Goal: Register for event/course

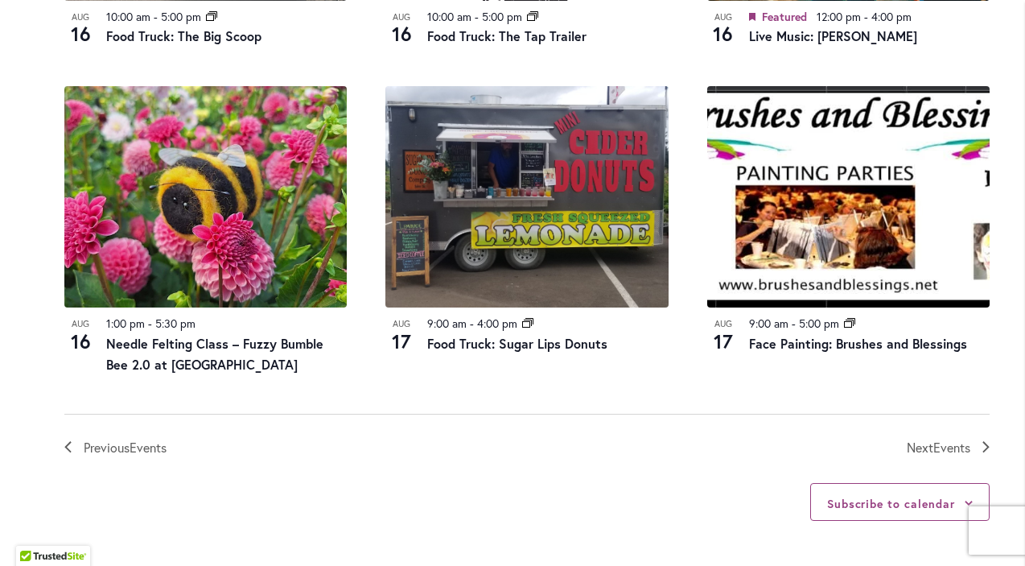
scroll to position [1777, 0]
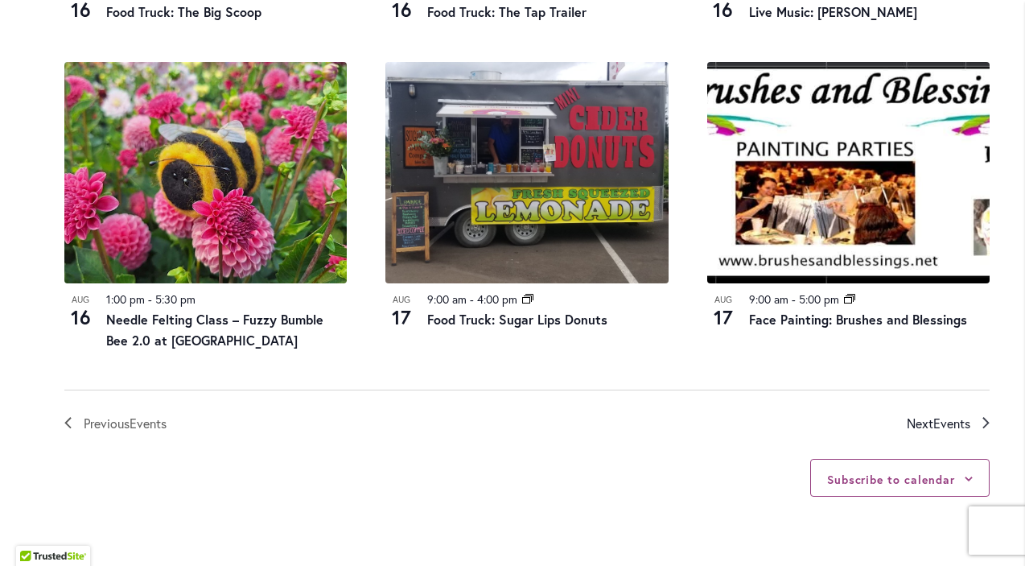
click at [935, 414] on span "Events" at bounding box center [952, 422] width 37 height 17
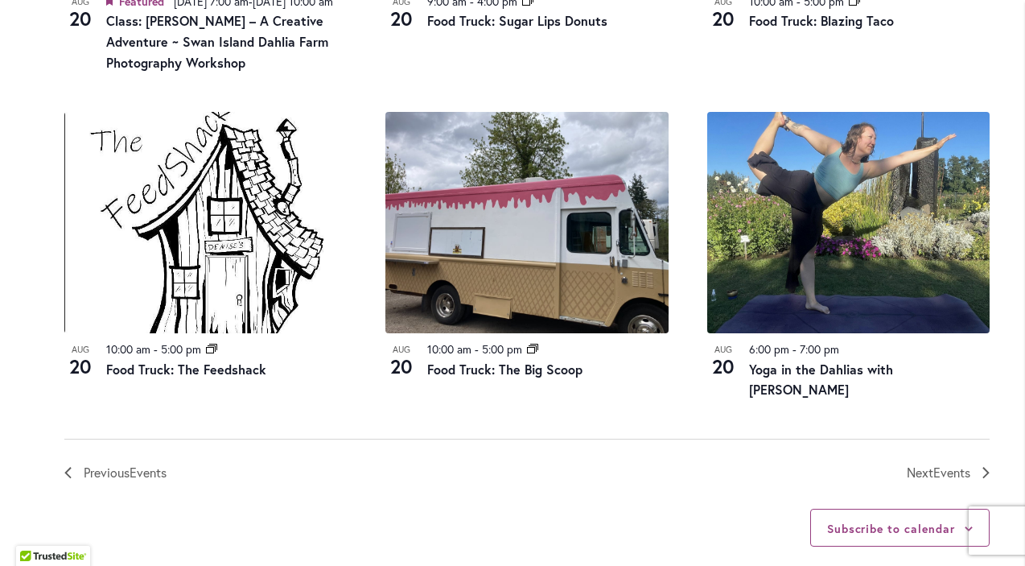
scroll to position [1775, 0]
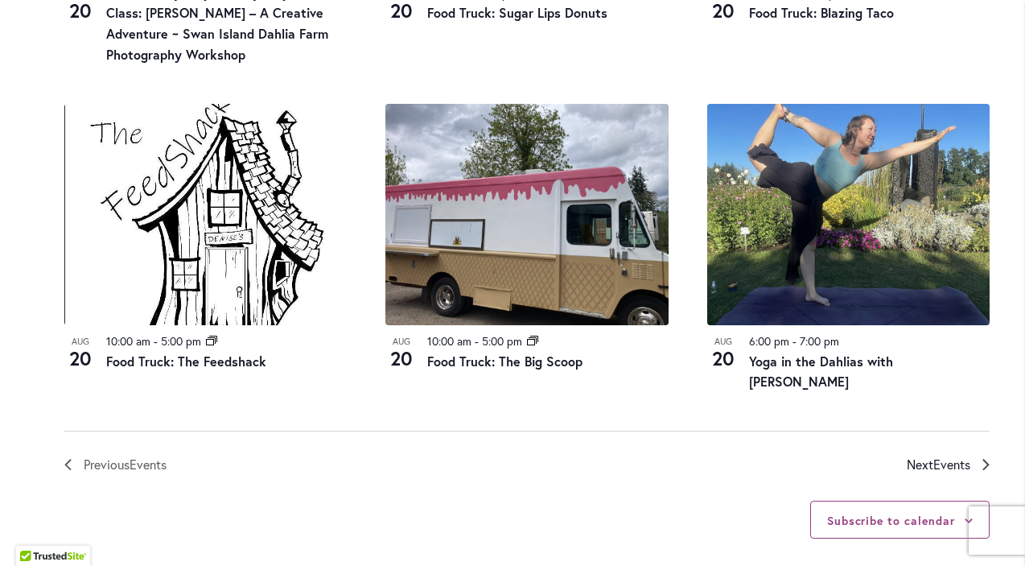
click at [929, 454] on span "Next Events" at bounding box center [939, 464] width 64 height 21
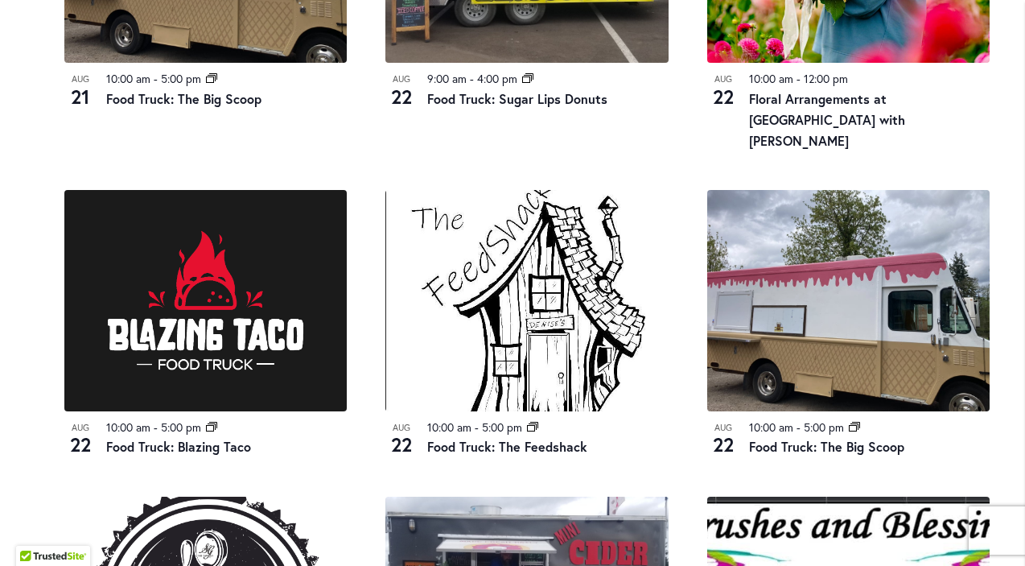
scroll to position [1329, 0]
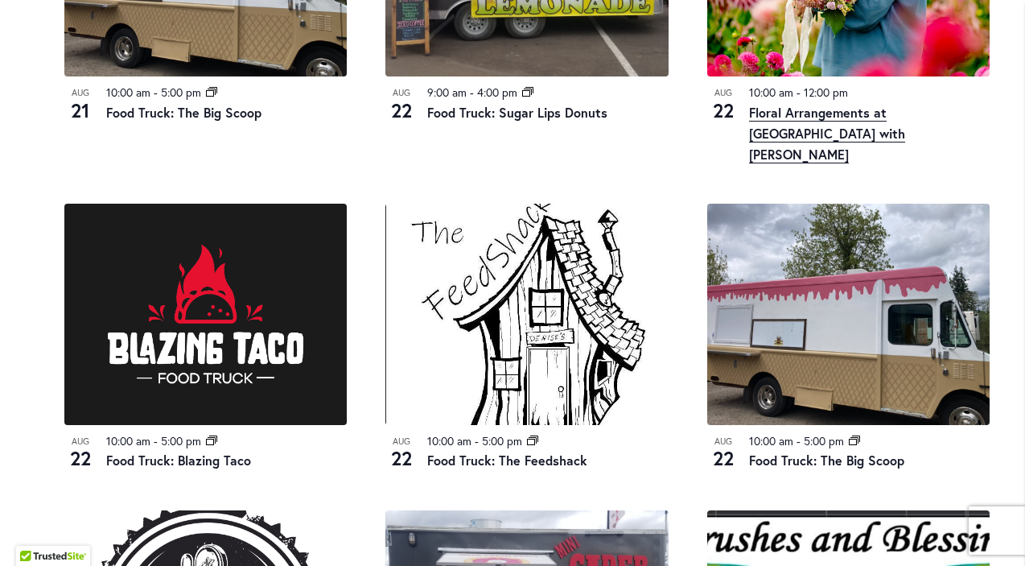
click at [781, 128] on link "Floral Arrangements at [GEOGRAPHIC_DATA] with [PERSON_NAME]" at bounding box center [827, 134] width 156 height 60
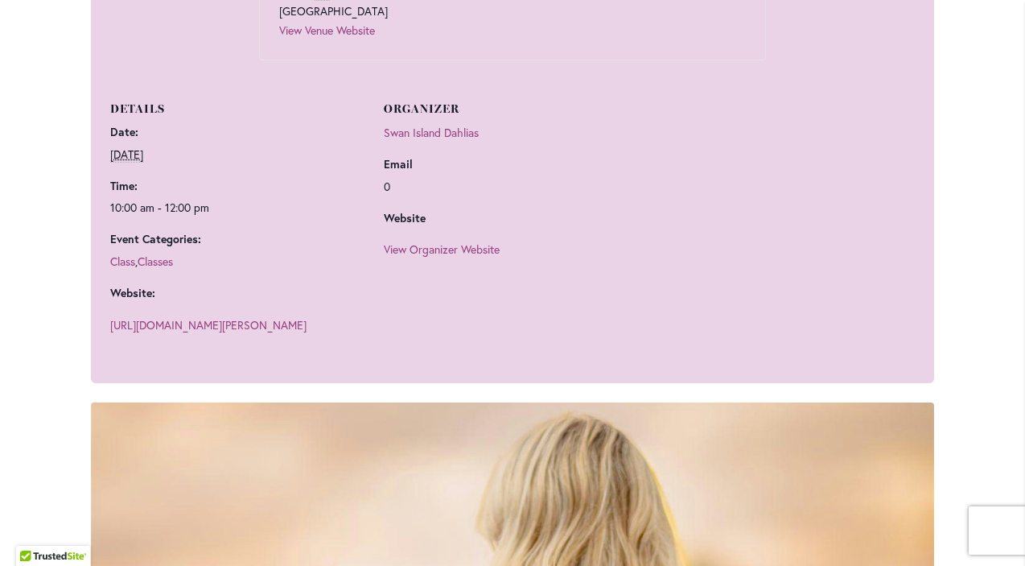
scroll to position [1070, 0]
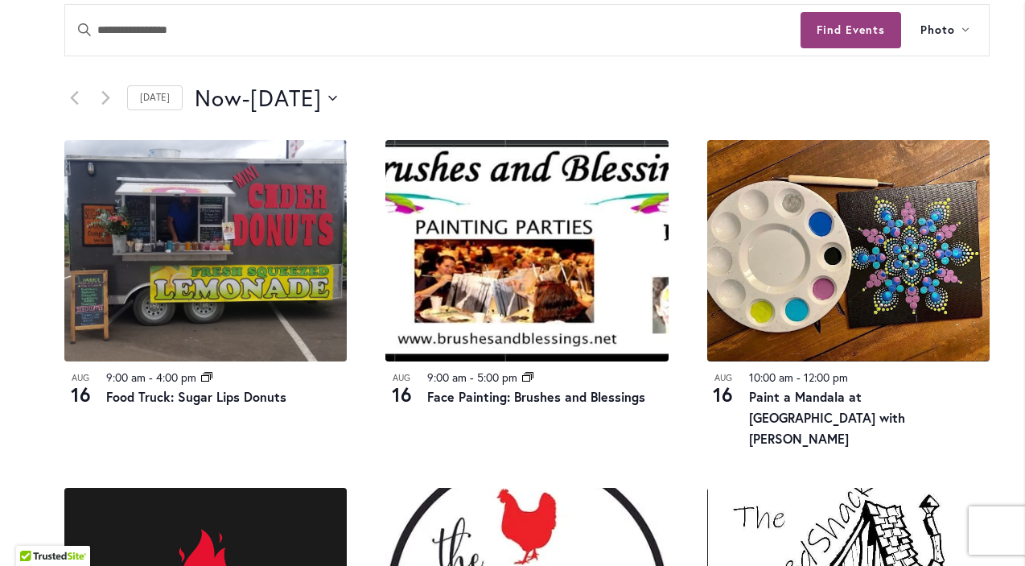
scroll to position [740, 0]
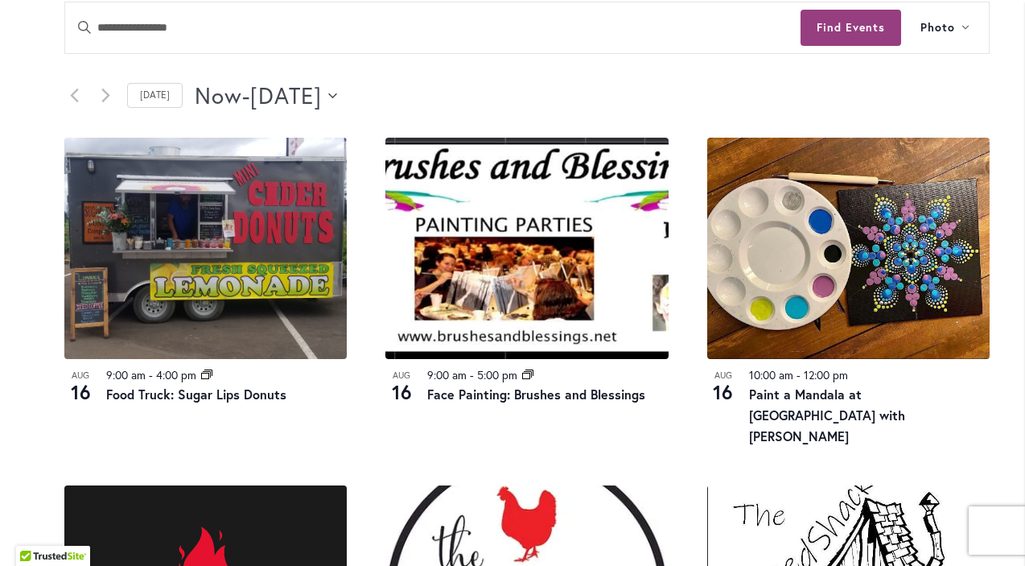
click at [337, 93] on icon "Click to toggle datepicker" at bounding box center [332, 96] width 9 height 6
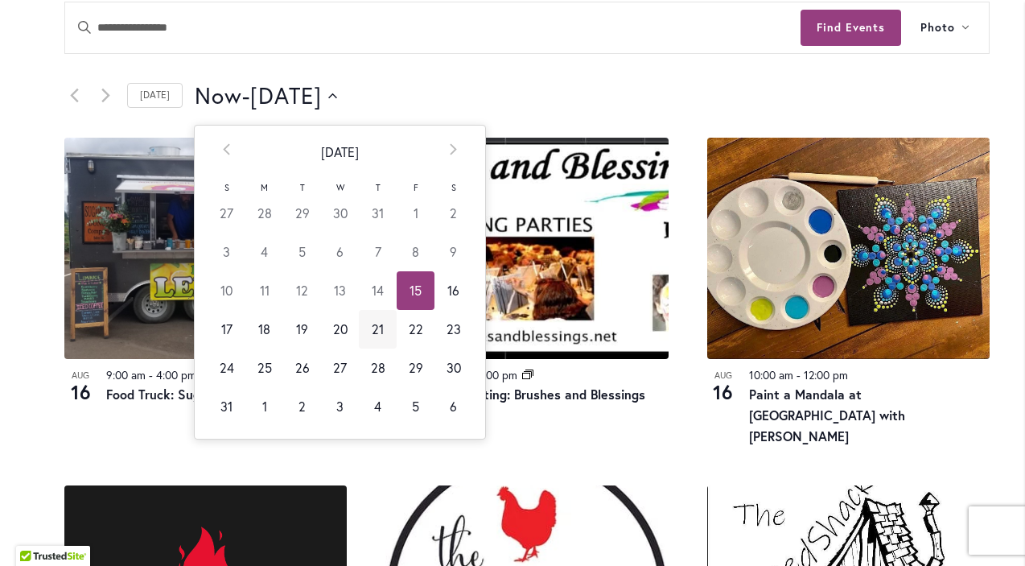
click at [377, 327] on td "21" at bounding box center [378, 329] width 38 height 39
type input "*********"
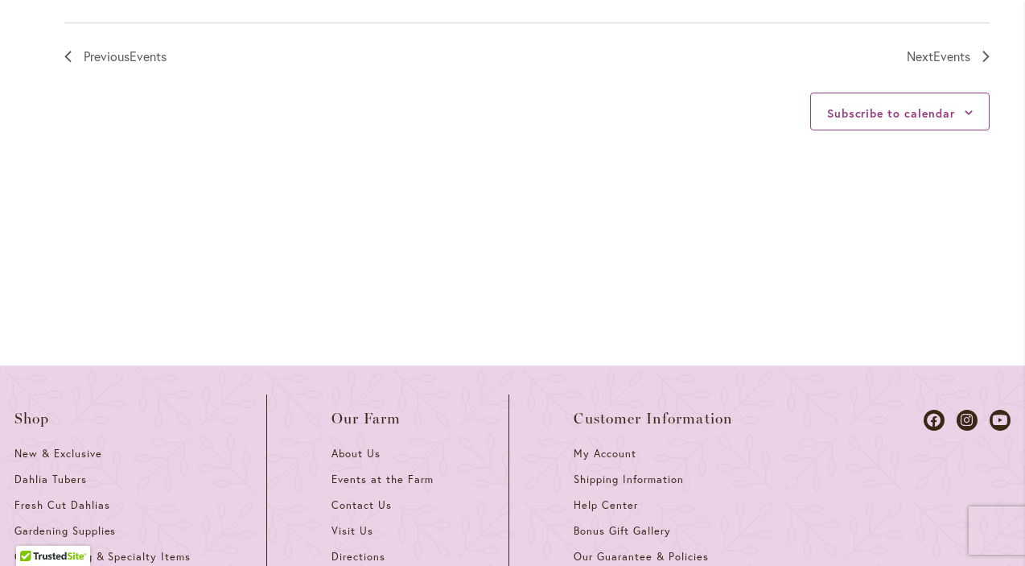
scroll to position [2165, 0]
click at [967, 52] on span "Next Events" at bounding box center [939, 55] width 64 height 21
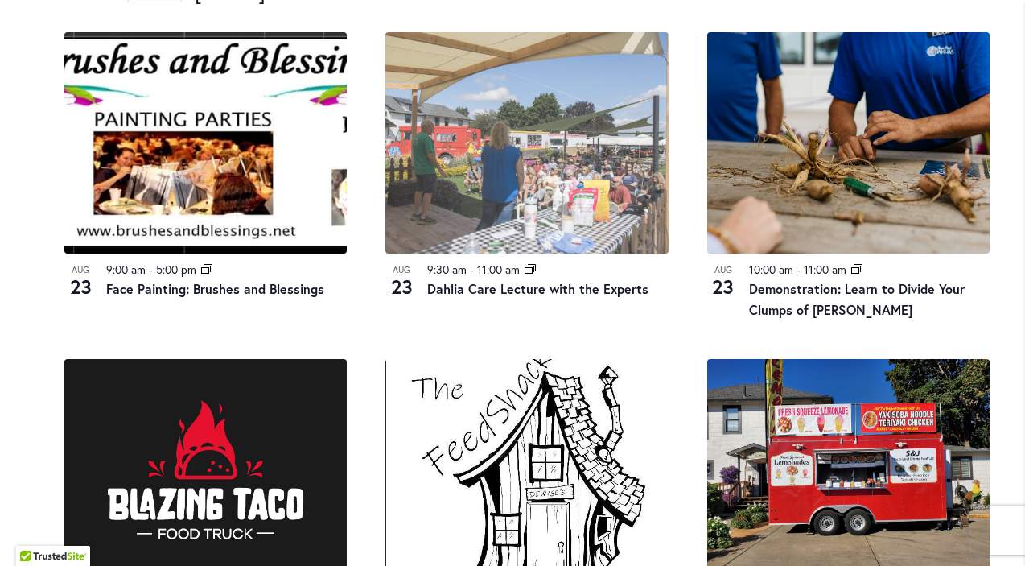
scroll to position [848, 0]
